Goal: Transaction & Acquisition: Purchase product/service

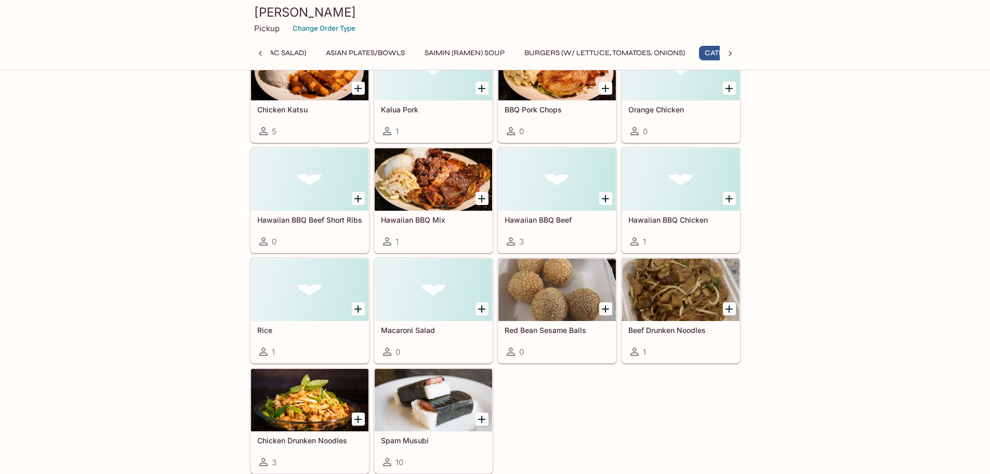
scroll to position [0, 700]
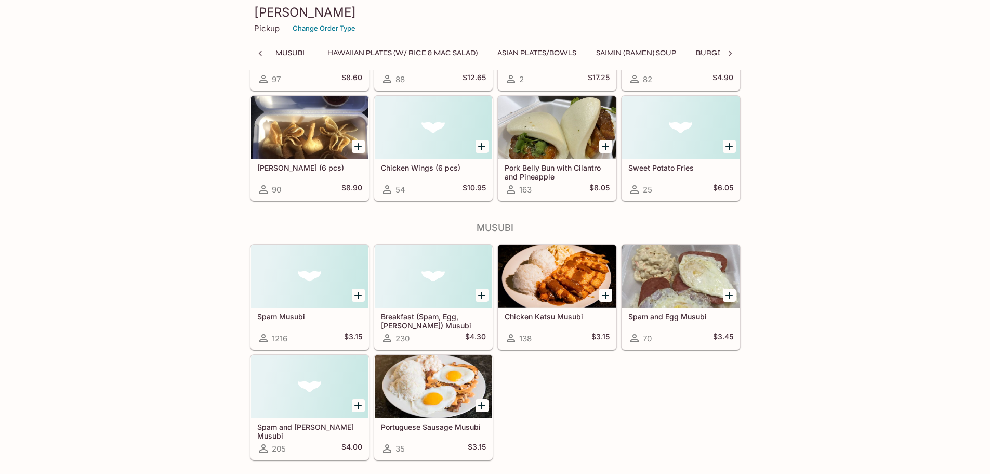
scroll to position [0, 0]
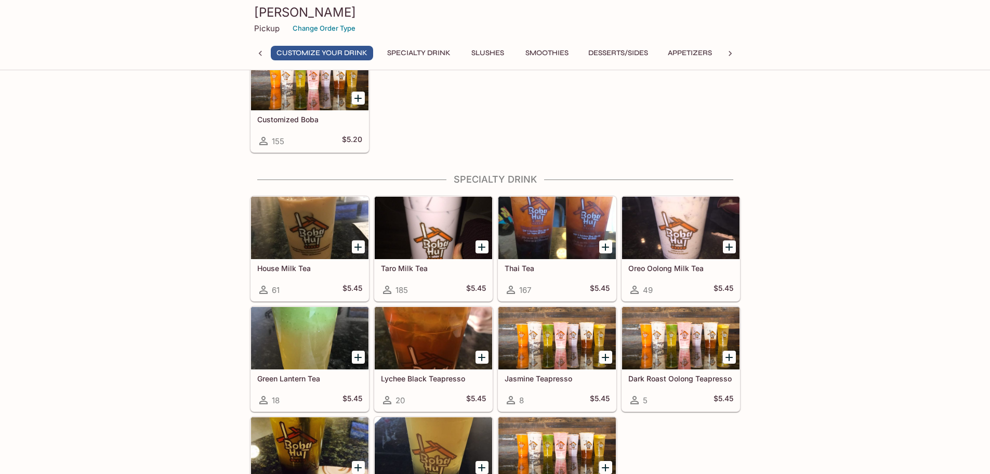
click at [463, 236] on div at bounding box center [433, 228] width 117 height 62
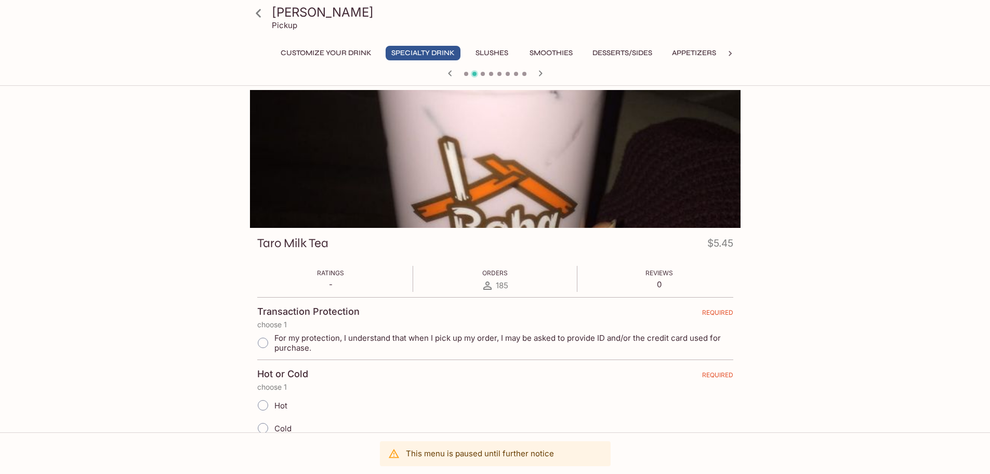
click at [499, 176] on div at bounding box center [495, 159] width 491 height 138
click at [498, 198] on div at bounding box center [495, 159] width 491 height 138
click at [506, 155] on div at bounding box center [495, 159] width 491 height 138
click at [542, 76] on icon "button" at bounding box center [540, 73] width 12 height 12
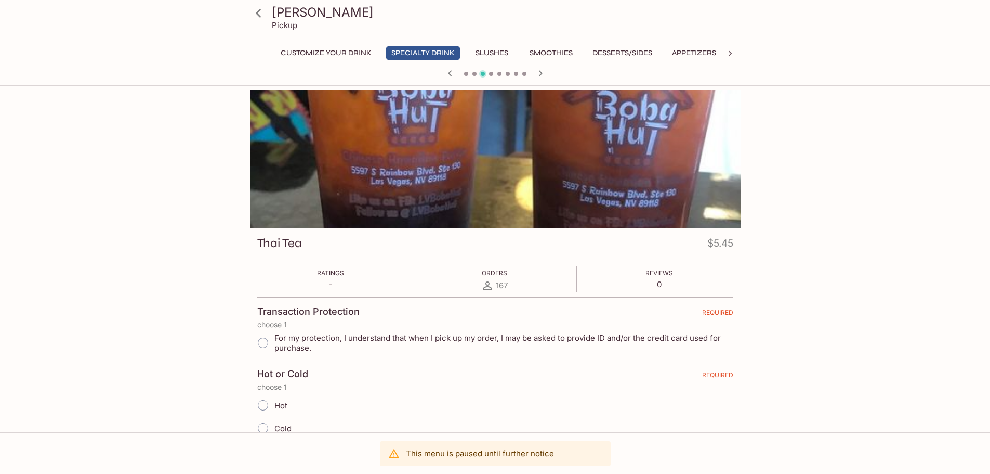
click at [541, 76] on icon "button" at bounding box center [540, 73] width 12 height 12
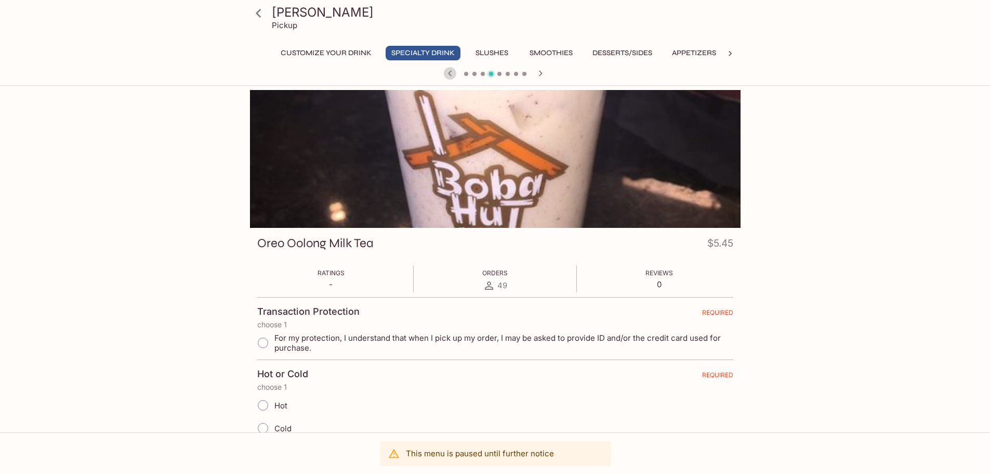
click at [450, 73] on icon "button" at bounding box center [450, 73] width 12 height 12
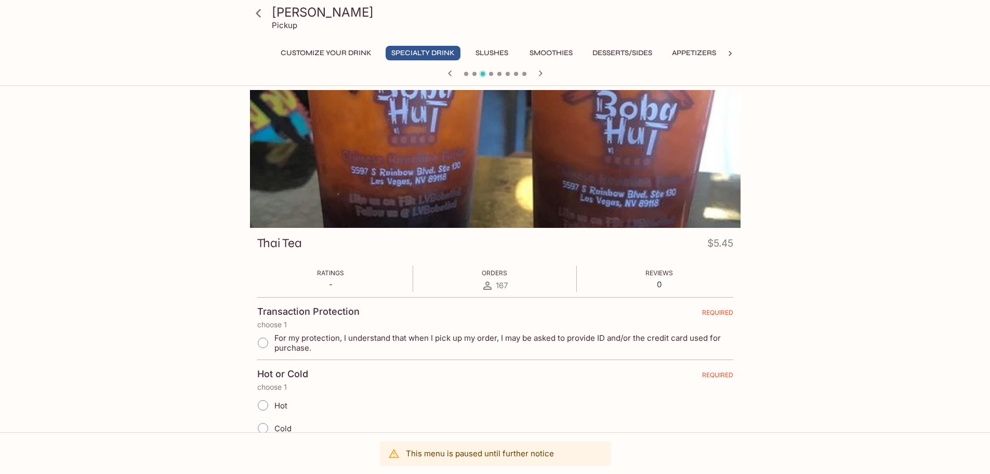
click at [545, 71] on icon "button" at bounding box center [540, 73] width 12 height 12
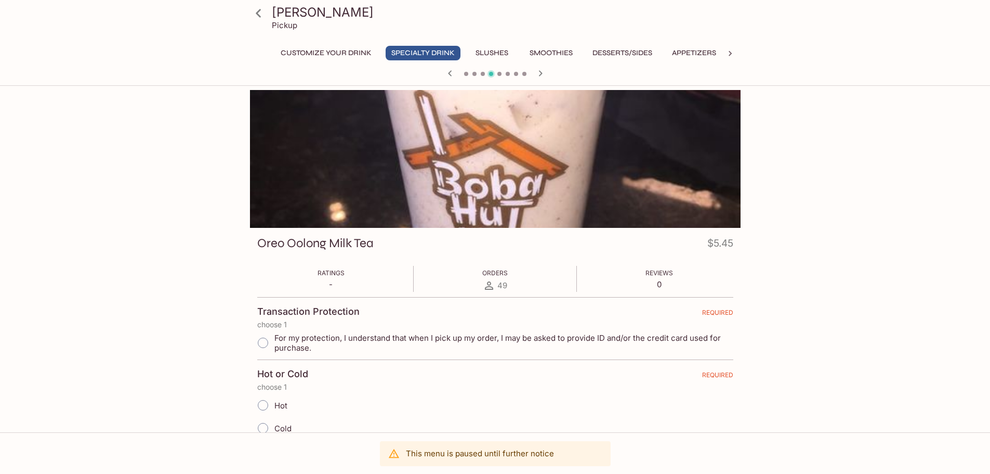
click at [452, 74] on icon "button" at bounding box center [450, 73] width 12 height 12
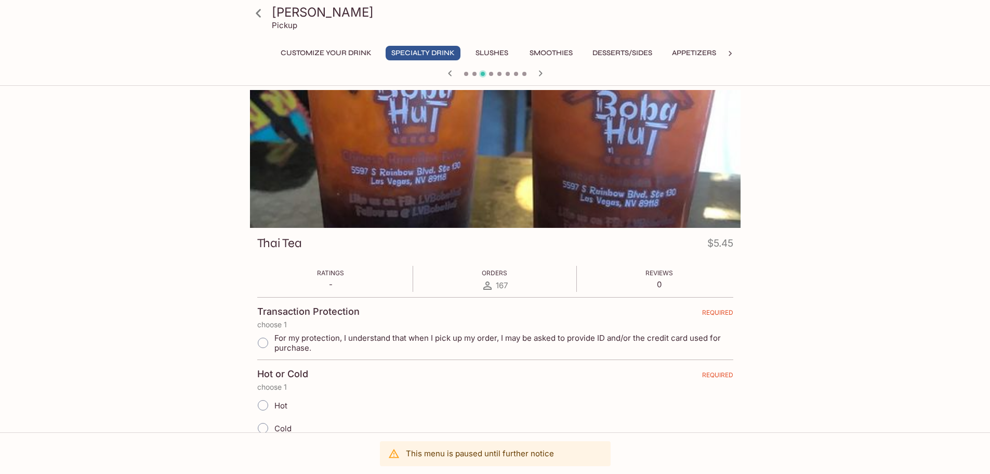
click at [496, 51] on button "Slushes" at bounding box center [492, 53] width 47 height 15
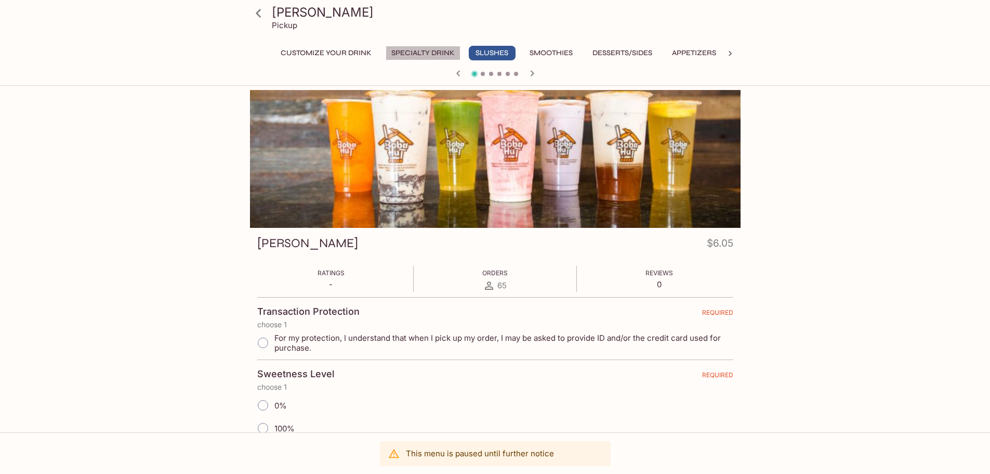
click at [421, 50] on button "Specialty Drink" at bounding box center [423, 53] width 75 height 15
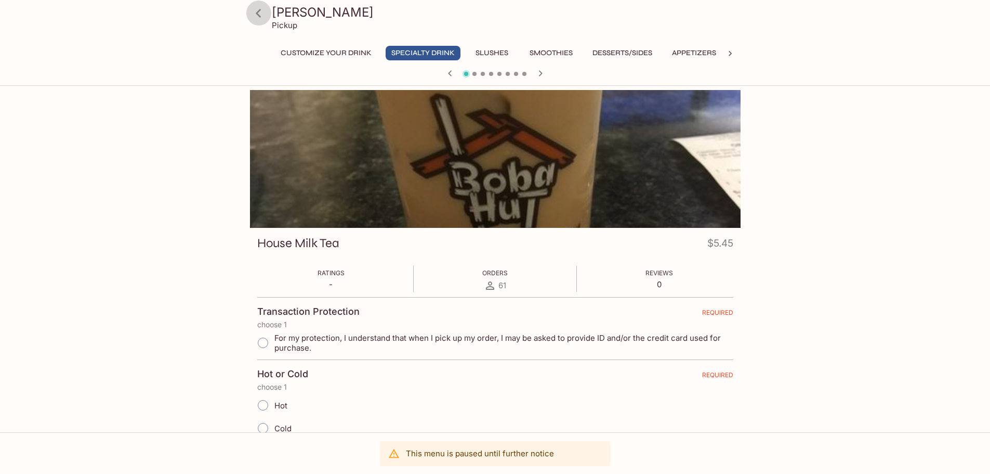
click at [258, 15] on icon at bounding box center [258, 13] width 5 height 8
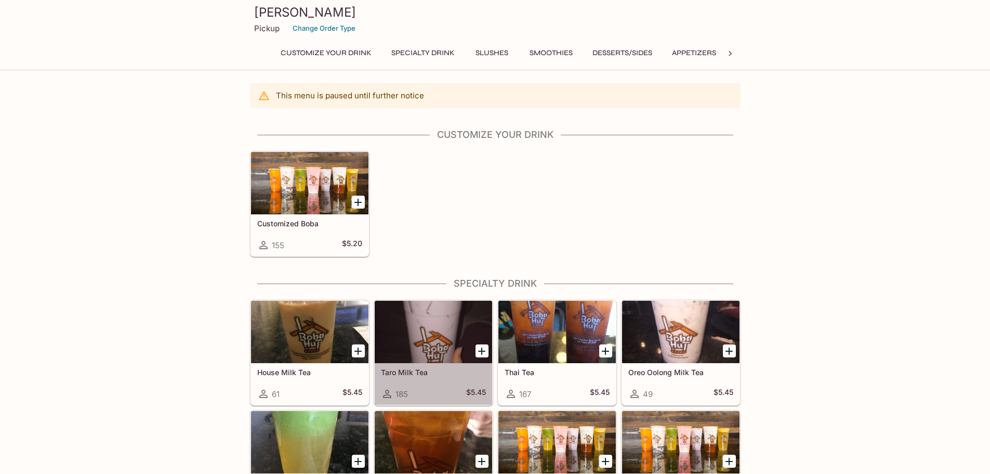
click at [414, 333] on div at bounding box center [433, 332] width 117 height 62
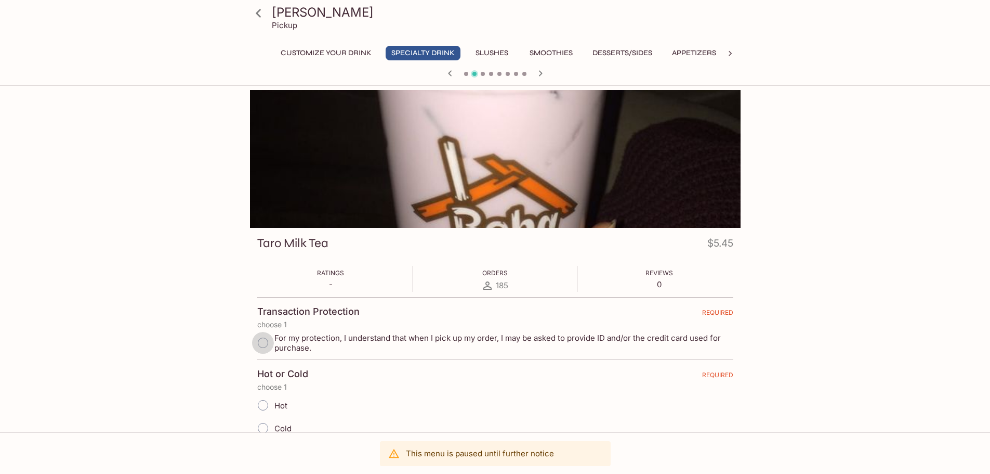
click at [263, 342] on input "For my protection, I understand that when I pick up my order, I may be asked to…" at bounding box center [263, 343] width 22 height 22
radio input "true"
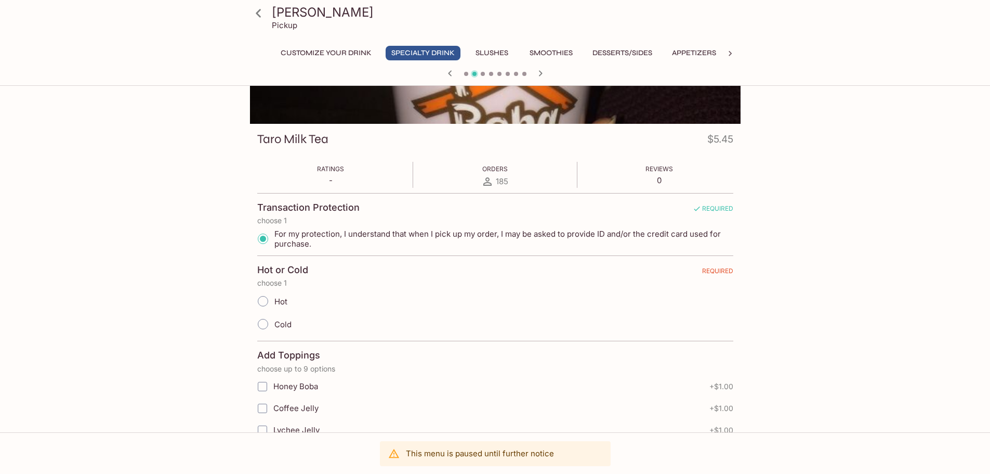
click at [263, 327] on input "Cold" at bounding box center [263, 324] width 22 height 22
radio input "true"
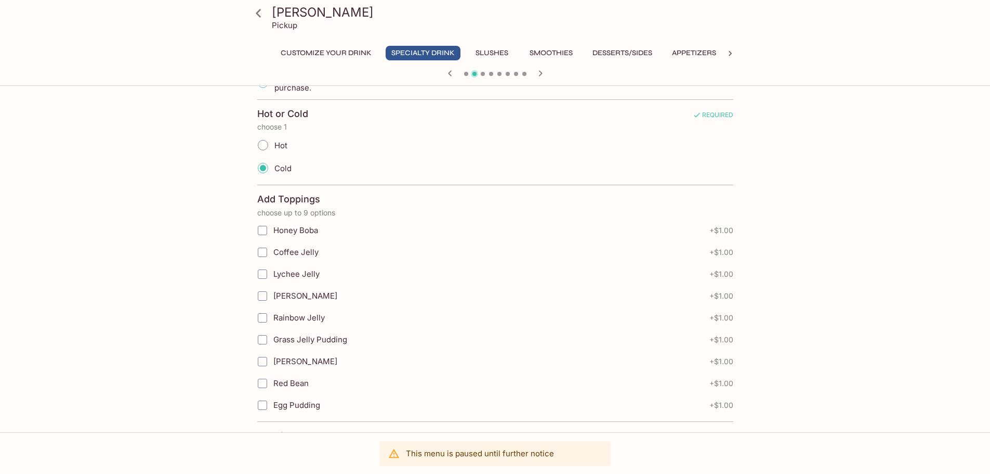
click at [265, 230] on input "Honey Boba" at bounding box center [262, 230] width 21 height 21
checkbox input "true"
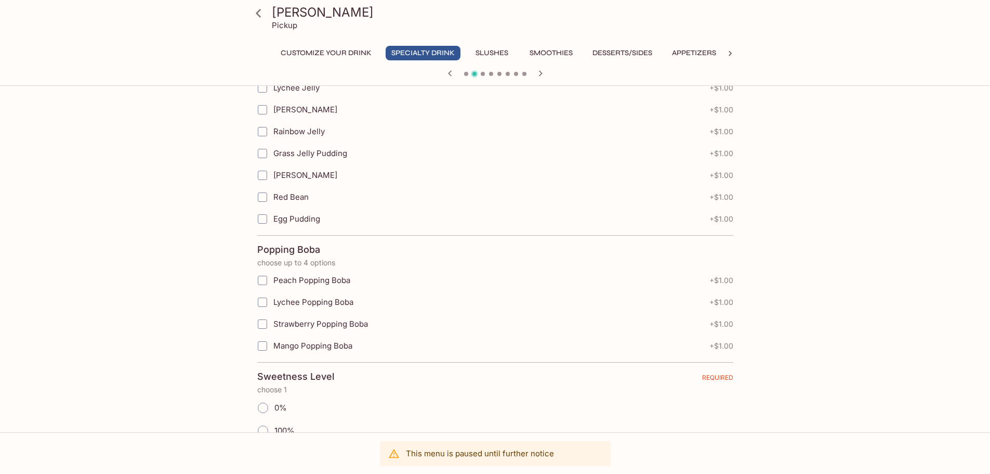
scroll to position [549, 0]
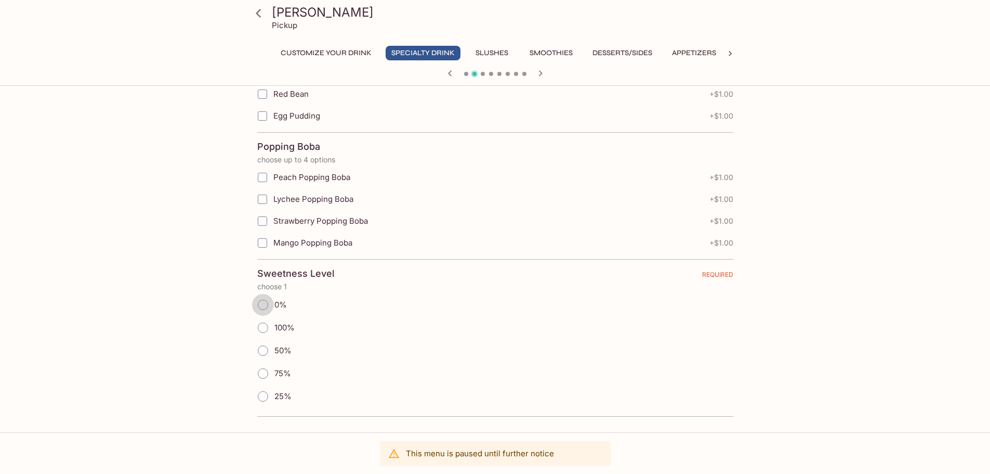
click at [258, 299] on input "0%" at bounding box center [263, 305] width 22 height 22
click at [265, 306] on input "0%" at bounding box center [263, 305] width 22 height 22
radio input "true"
click at [266, 323] on input "100%" at bounding box center [263, 328] width 22 height 22
radio input "true"
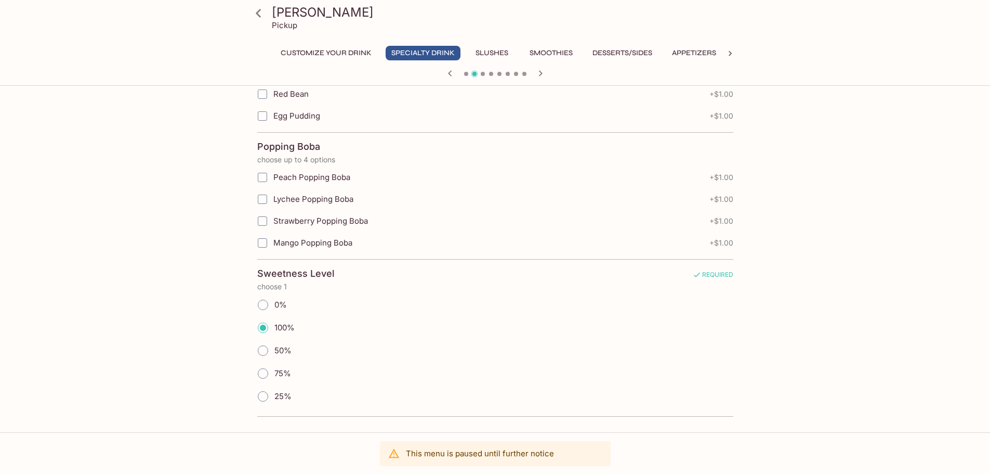
click at [262, 393] on input "25%" at bounding box center [263, 396] width 22 height 22
radio input "true"
click at [272, 304] on input "0%" at bounding box center [263, 305] width 22 height 22
radio input "true"
click at [261, 326] on input "100%" at bounding box center [263, 328] width 22 height 22
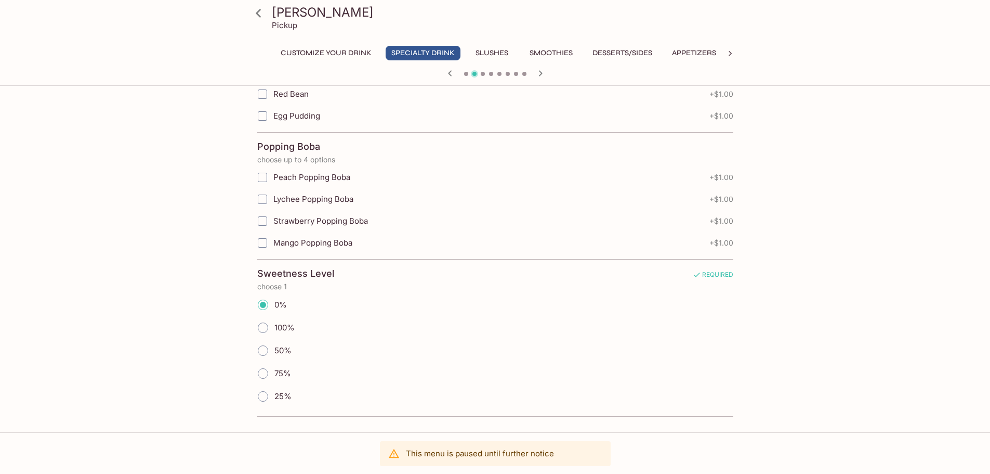
radio input "true"
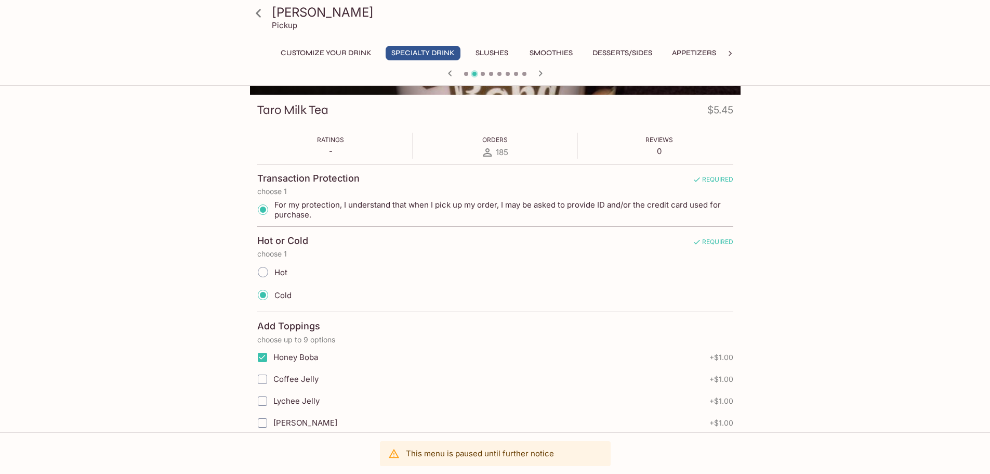
scroll to position [0, 0]
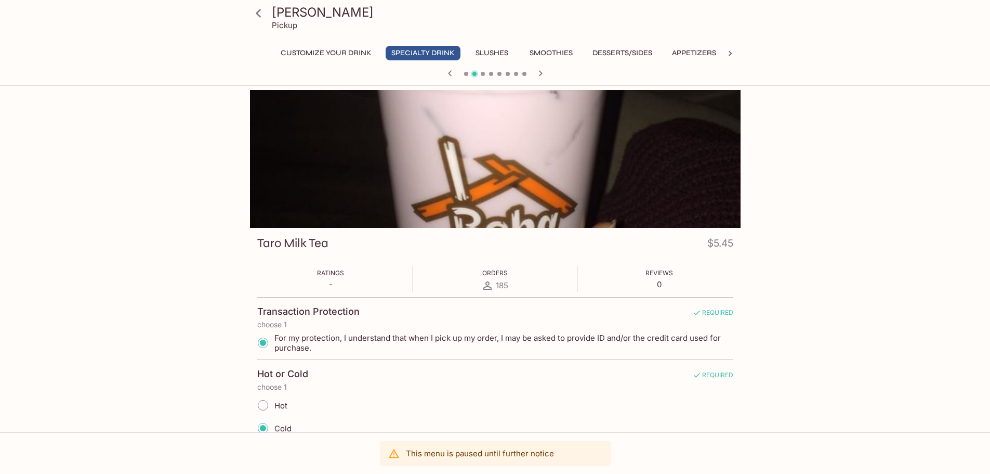
click at [458, 460] on div "This menu is paused until further notice" at bounding box center [480, 453] width 148 height 19
click at [507, 449] on p "This menu is paused until further notice" at bounding box center [480, 453] width 148 height 10
click at [267, 11] on icon at bounding box center [259, 13] width 18 height 18
